Goal: Task Accomplishment & Management: Manage account settings

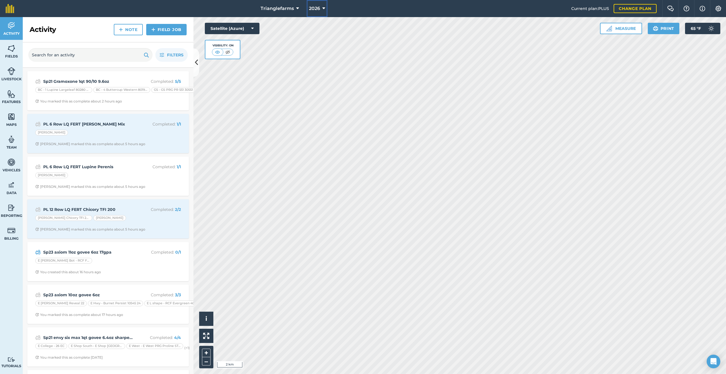
click at [325, 7] on button "2026" at bounding box center [317, 8] width 21 height 17
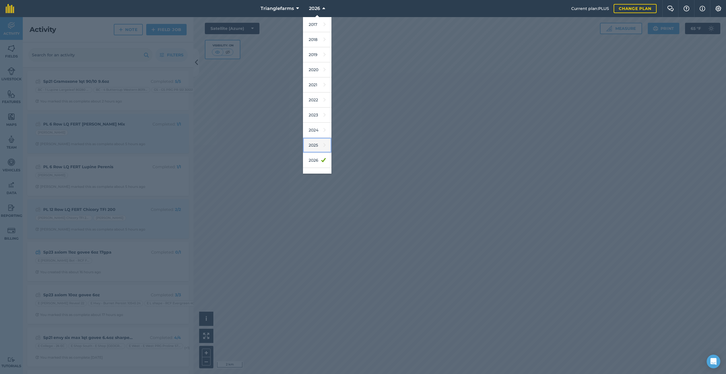
click at [315, 146] on link "2025" at bounding box center [317, 145] width 28 height 15
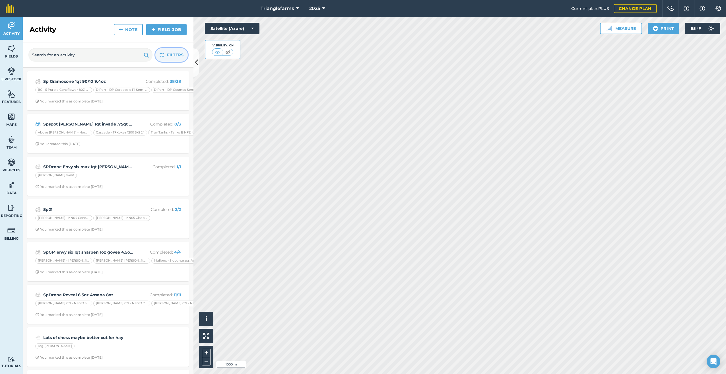
click at [178, 54] on span "Filters" at bounding box center [175, 55] width 17 height 6
click at [176, 52] on span "Filters" at bounding box center [175, 55] width 17 height 6
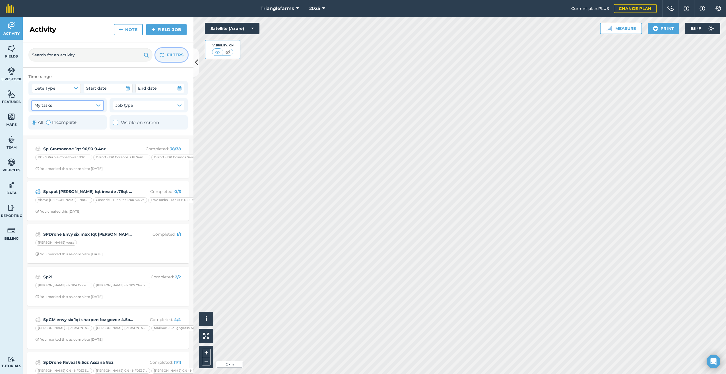
click at [100, 103] on button "My tasks" at bounding box center [67, 105] width 71 height 9
click at [178, 102] on button "Job type" at bounding box center [148, 105] width 71 height 9
click at [9, 49] on img at bounding box center [11, 48] width 8 height 9
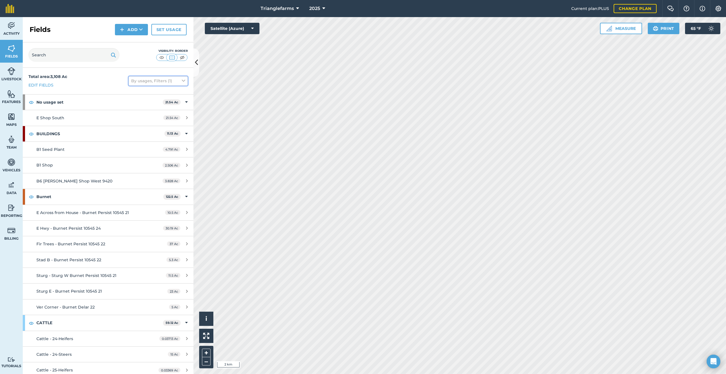
click at [175, 80] on button "By usages, Filters (1)" at bounding box center [158, 80] width 59 height 9
click at [131, 152] on label "Show archived fields" at bounding box center [158, 153] width 54 height 6
click at [131, 152] on input "Show archived fields" at bounding box center [133, 152] width 4 height 4
checkbox input "true"
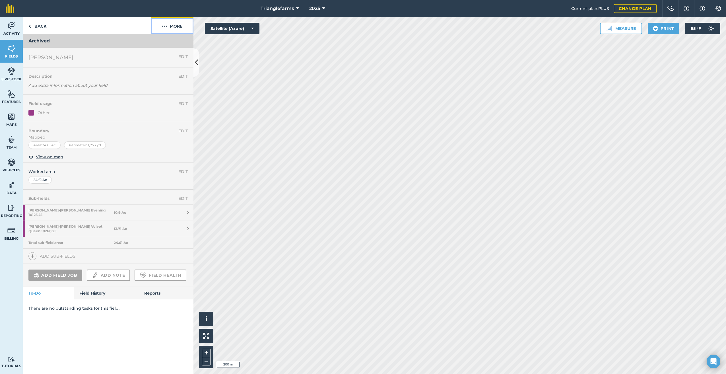
click at [166, 26] on img at bounding box center [165, 26] width 6 height 7
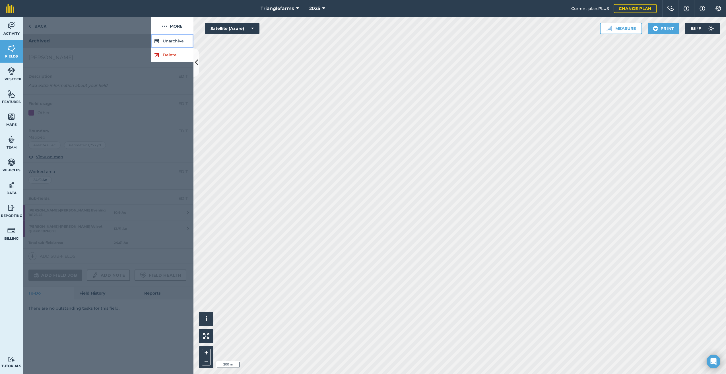
click at [171, 40] on button "Unarchive" at bounding box center [172, 41] width 43 height 14
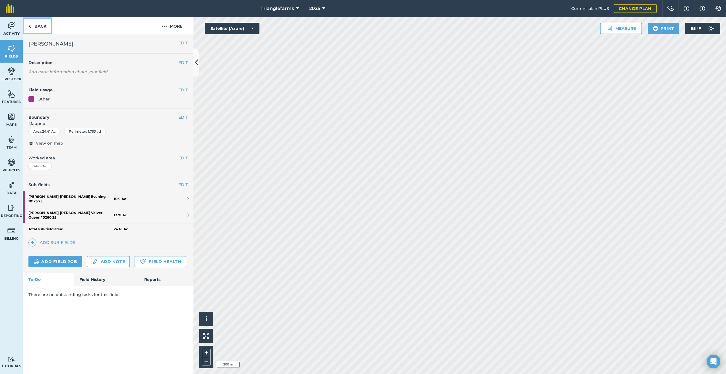
click at [31, 24] on link "Back" at bounding box center [37, 25] width 29 height 17
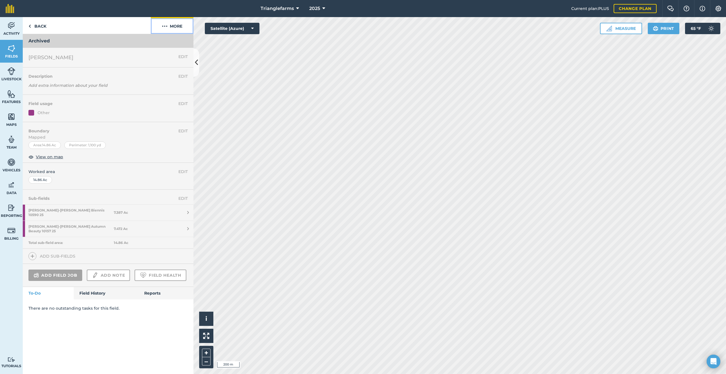
click at [166, 26] on img at bounding box center [165, 26] width 6 height 7
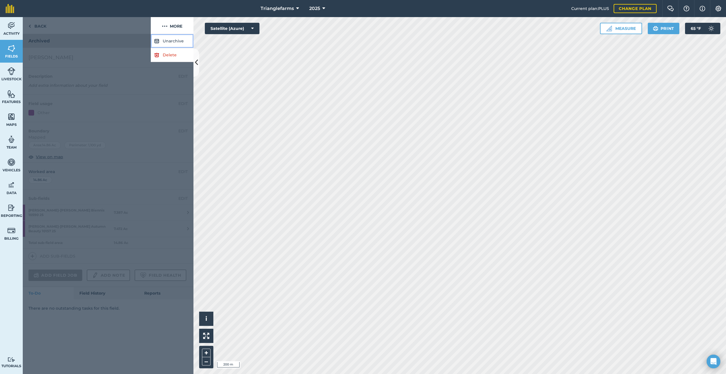
click at [176, 39] on button "Unarchive" at bounding box center [172, 41] width 43 height 14
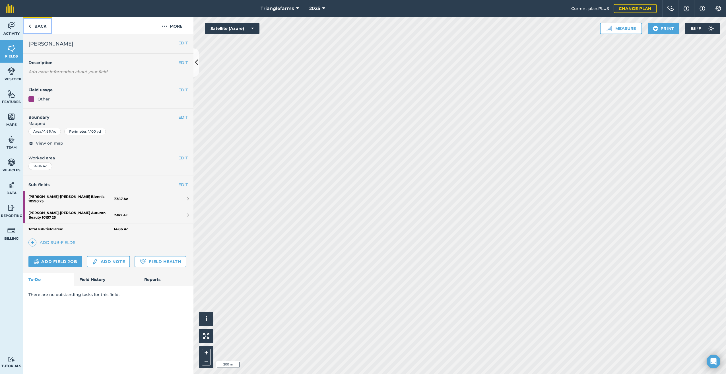
click at [32, 26] on link "Back" at bounding box center [37, 25] width 29 height 17
click at [74, 193] on strong "[PERSON_NAME] - [PERSON_NAME] Biennis 10590 25" at bounding box center [70, 199] width 85 height 16
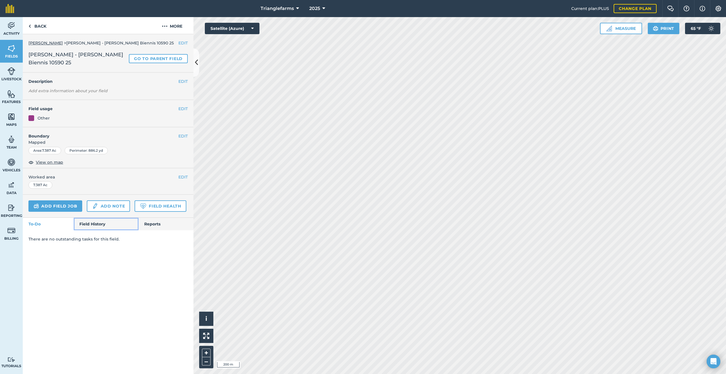
click at [98, 224] on link "Field History" at bounding box center [106, 224] width 65 height 13
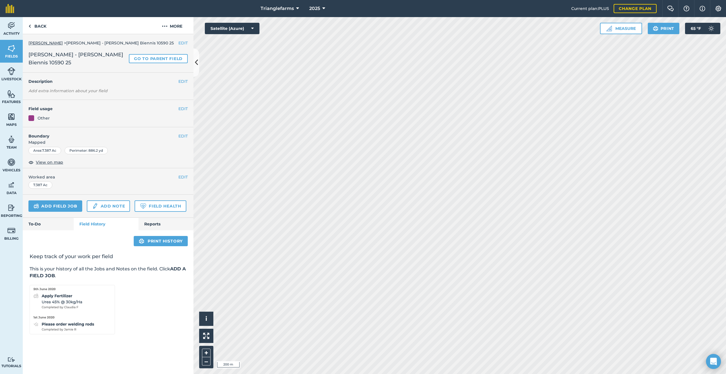
click at [716, 363] on icon "Open Intercom Messenger" at bounding box center [713, 361] width 7 height 7
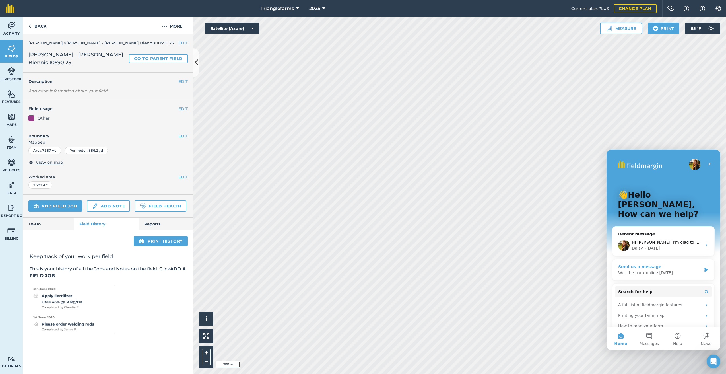
click at [659, 270] on div "We'll be back online [DATE]" at bounding box center [659, 273] width 83 height 6
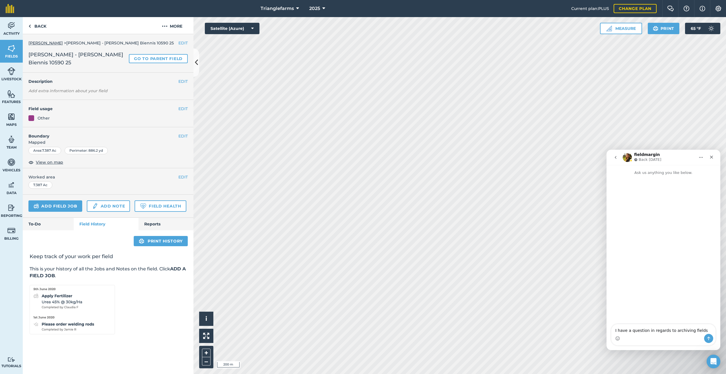
type textarea "I have a question in regards to archiving fields."
type textarea "I"
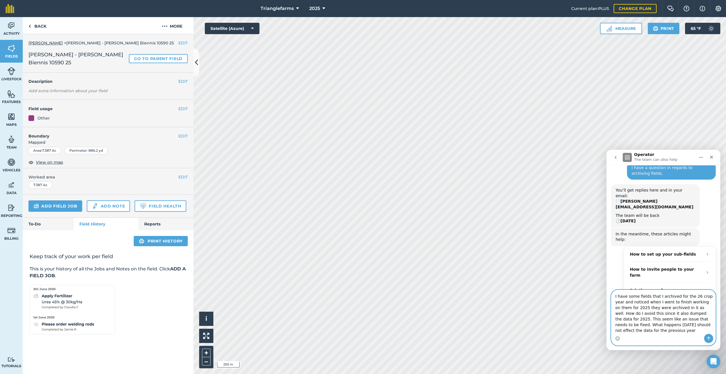
scroll to position [26, 0]
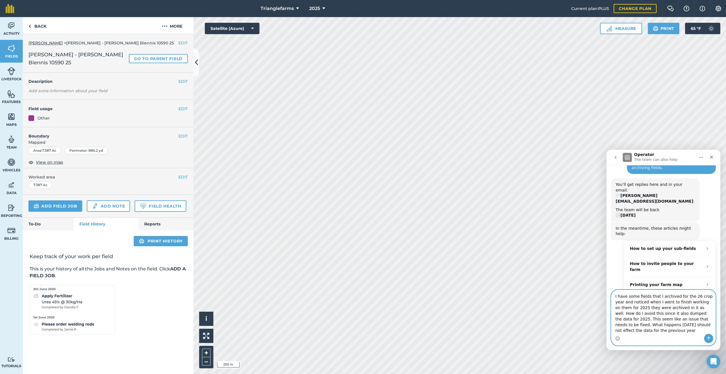
click at [623, 330] on textarea "I have some fields that I archived for the 26 crop year and noticed when I went…" at bounding box center [663, 312] width 104 height 44
type textarea "I have some fields that I archived for the 26 crop year and noticed when I went…"
click at [709, 337] on icon "Send a message…" at bounding box center [708, 339] width 3 height 4
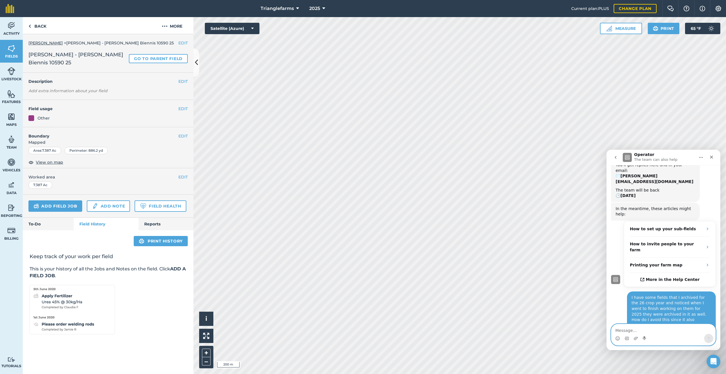
scroll to position [48, 0]
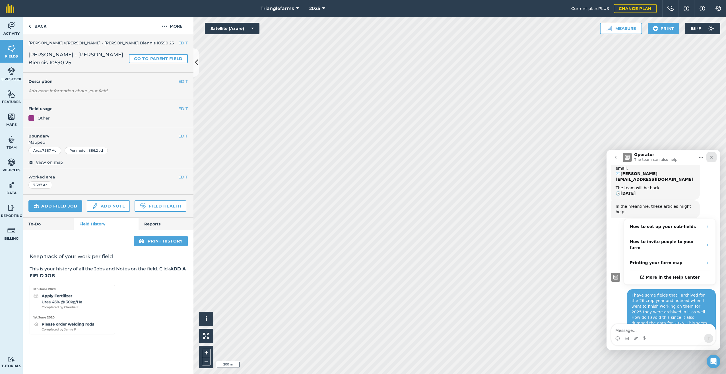
click at [712, 157] on icon "Close" at bounding box center [711, 157] width 3 height 3
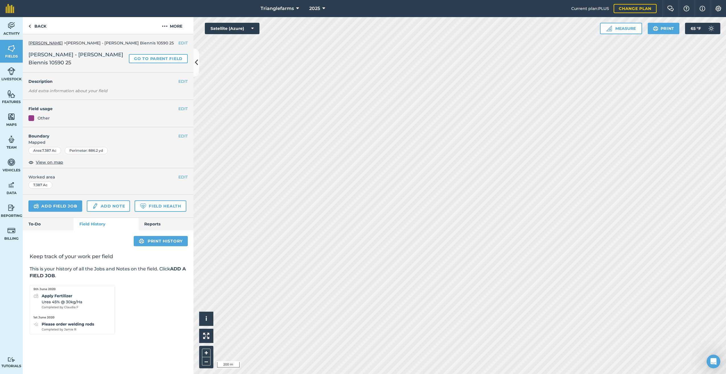
scroll to position [58, 0]
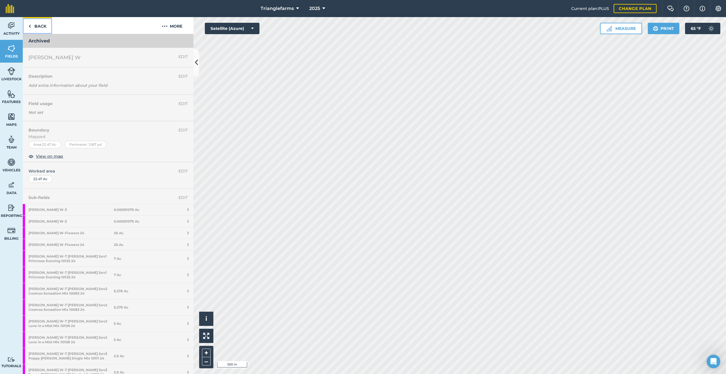
drag, startPoint x: 28, startPoint y: 24, endPoint x: 33, endPoint y: 29, distance: 6.4
click at [28, 25] on link "Back" at bounding box center [37, 25] width 29 height 17
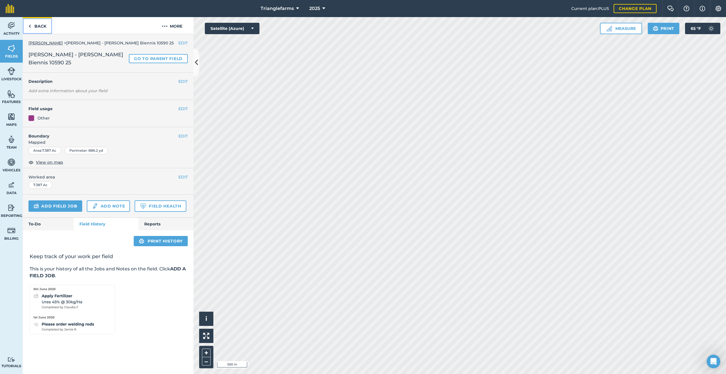
click at [24, 21] on link "Back" at bounding box center [37, 25] width 29 height 17
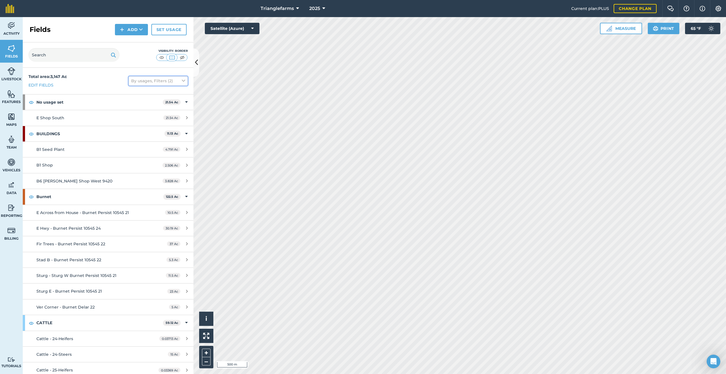
click at [169, 81] on button "By usages, Filters (2)" at bounding box center [158, 80] width 59 height 9
click at [131, 152] on label "Show archived fields" at bounding box center [158, 153] width 54 height 6
click at [131, 152] on input "Show archived fields" at bounding box center [133, 152] width 4 height 4
checkbox input "false"
